Goal: Information Seeking & Learning: Learn about a topic

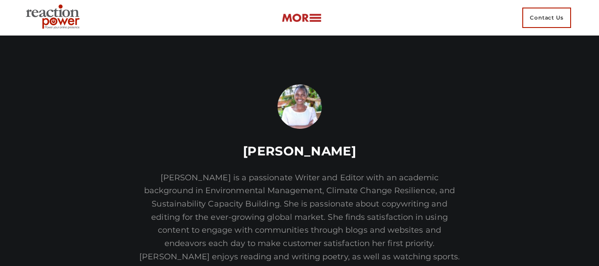
click at [317, 18] on img at bounding box center [302, 18] width 40 height 10
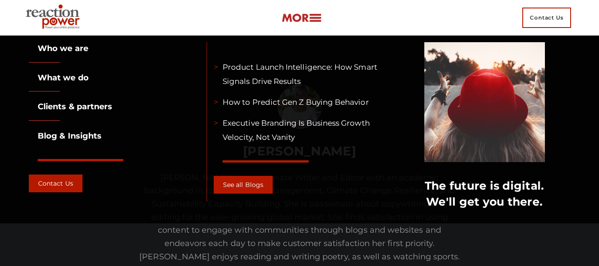
click at [62, 137] on link "Blog & Insights" at bounding box center [65, 136] width 73 height 10
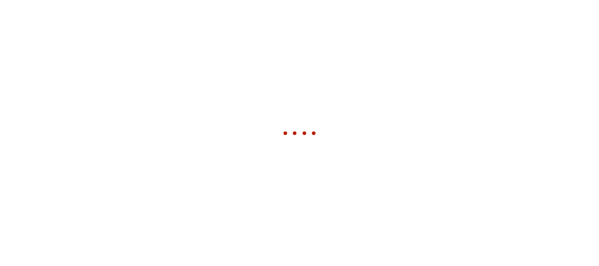
scroll to position [1316, 0]
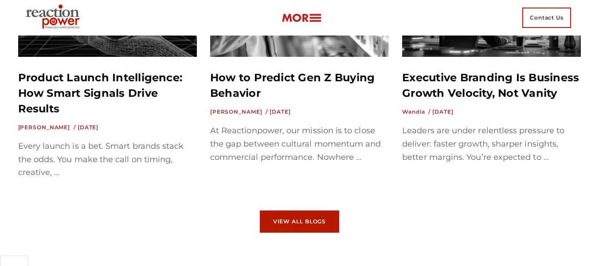
scroll to position [5271, 0]
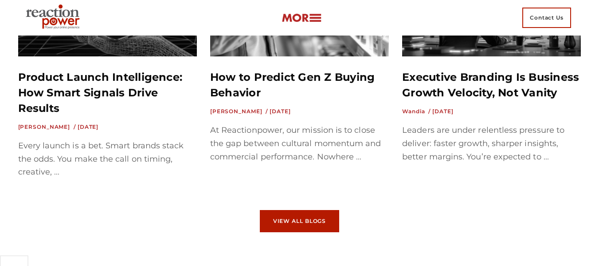
click at [291, 218] on span "View All Blogs" at bounding box center [299, 220] width 53 height 5
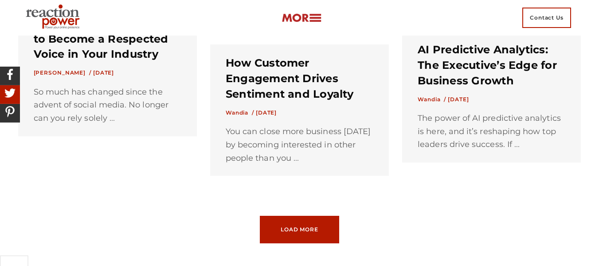
scroll to position [951, 0]
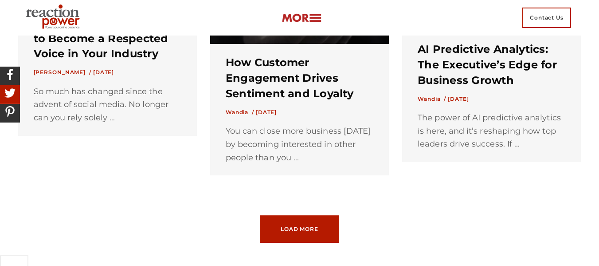
click at [307, 231] on span "Load More" at bounding box center [300, 228] width 38 height 5
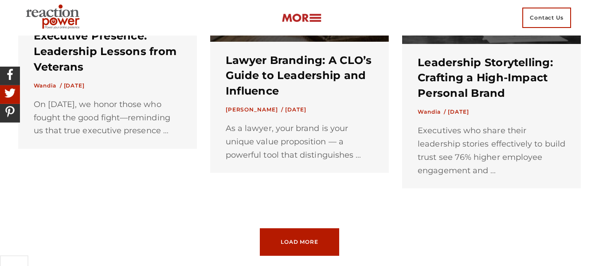
scroll to position [1793, 0]
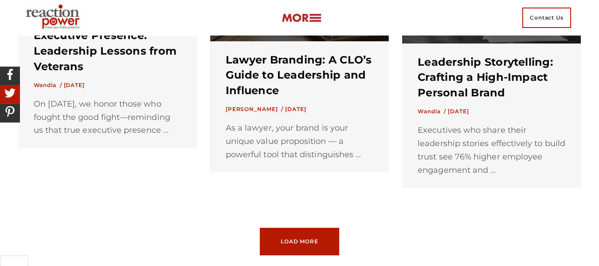
click at [319, 243] on link "Load More Loading... No More Posts" at bounding box center [299, 240] width 79 height 27
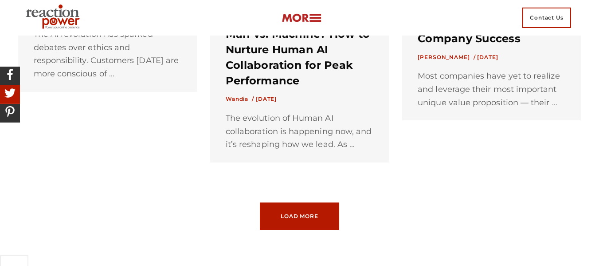
scroll to position [2716, 0]
click at [313, 222] on link "Load More Loading... No More Posts" at bounding box center [299, 215] width 79 height 27
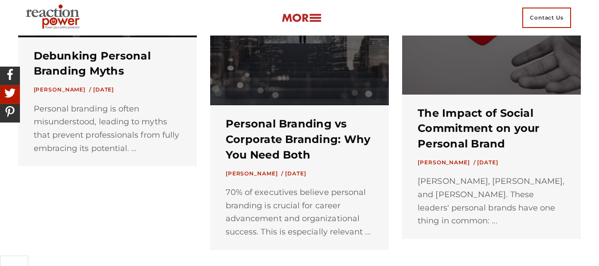
scroll to position [3479, 0]
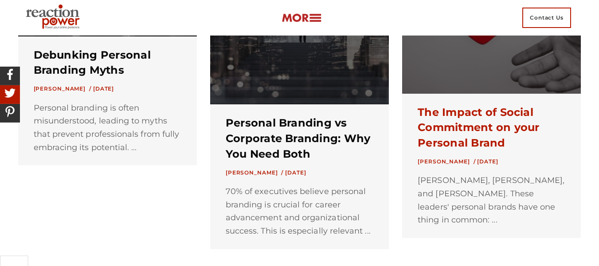
click at [445, 133] on link "The Impact of Social Commitment on your Personal Brand" at bounding box center [479, 128] width 122 height 44
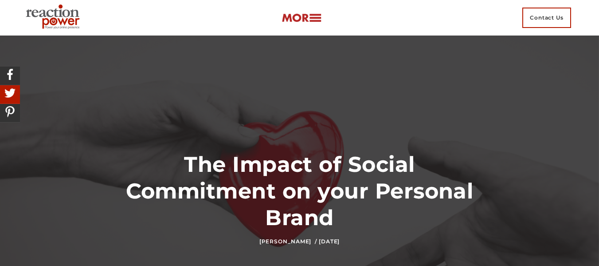
scroll to position [1316, 0]
click at [240, 135] on div at bounding box center [299, 197] width 599 height 325
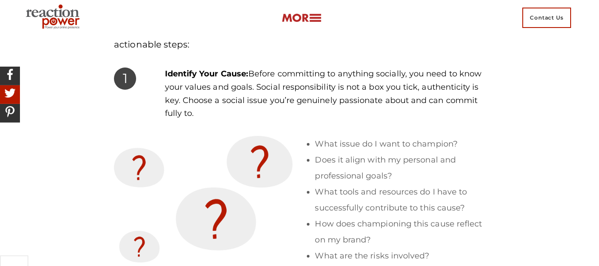
scroll to position [1597, 0]
